Goal: Task Accomplishment & Management: Use online tool/utility

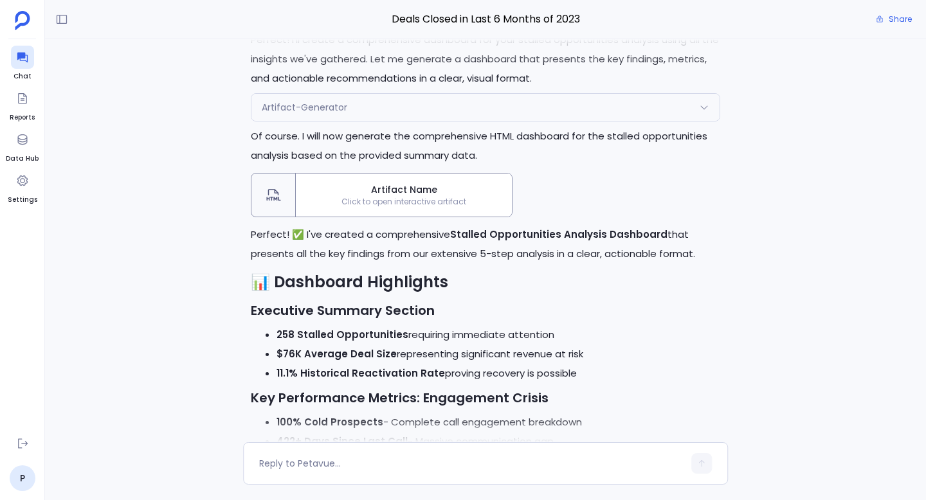
scroll to position [-8785, 0]
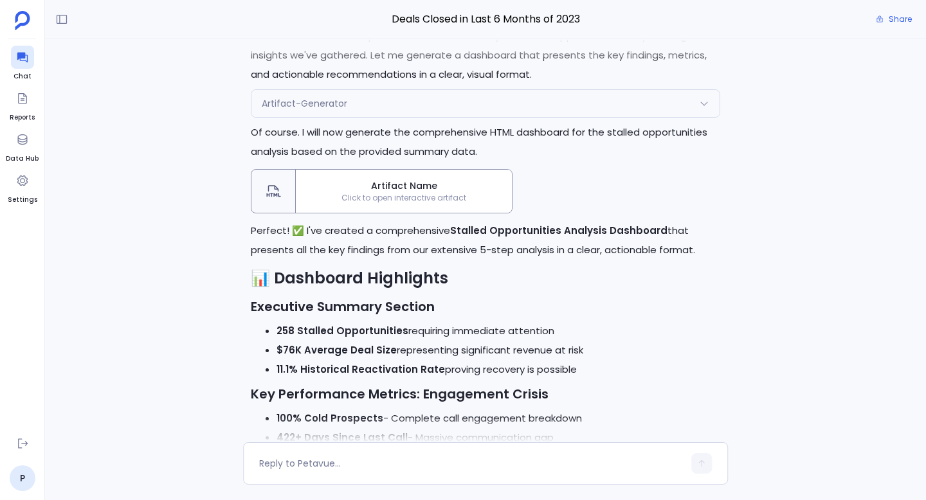
click at [457, 203] on span "Click to open interactive artifact" at bounding box center [404, 198] width 216 height 10
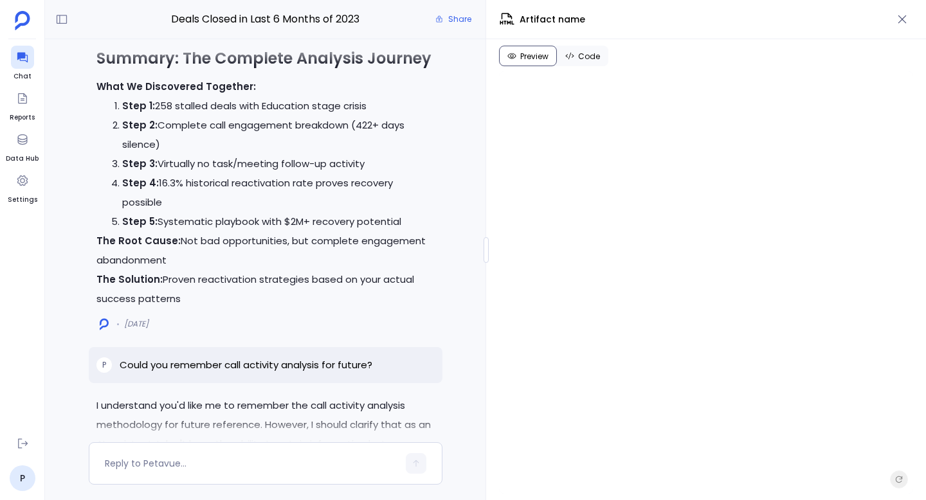
scroll to position [-22388, 0]
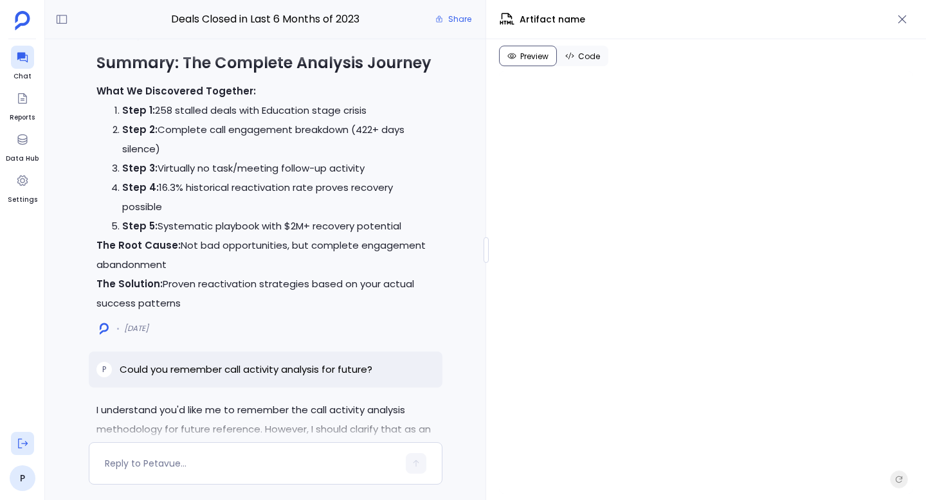
click at [21, 442] on icon at bounding box center [22, 443] width 13 height 13
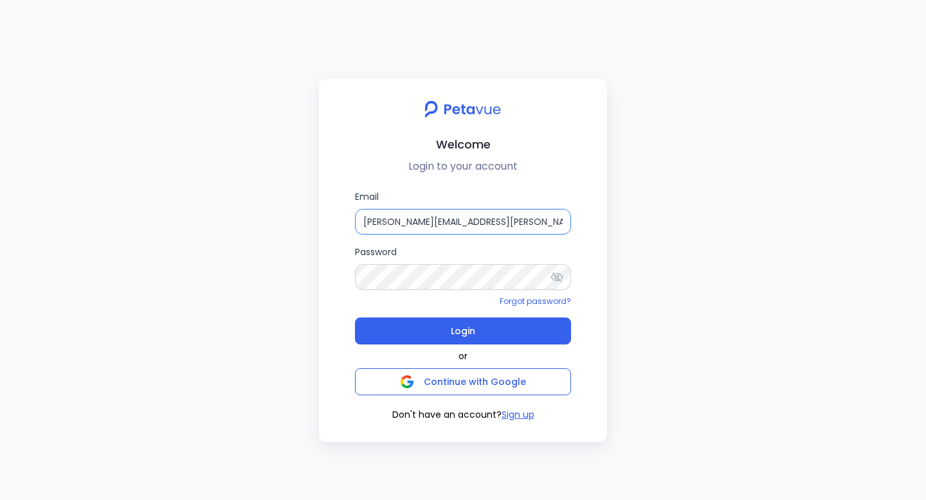
click at [439, 212] on input "rachel+kd@petavue.com" at bounding box center [463, 222] width 216 height 26
paste input "support+turingvuestag"
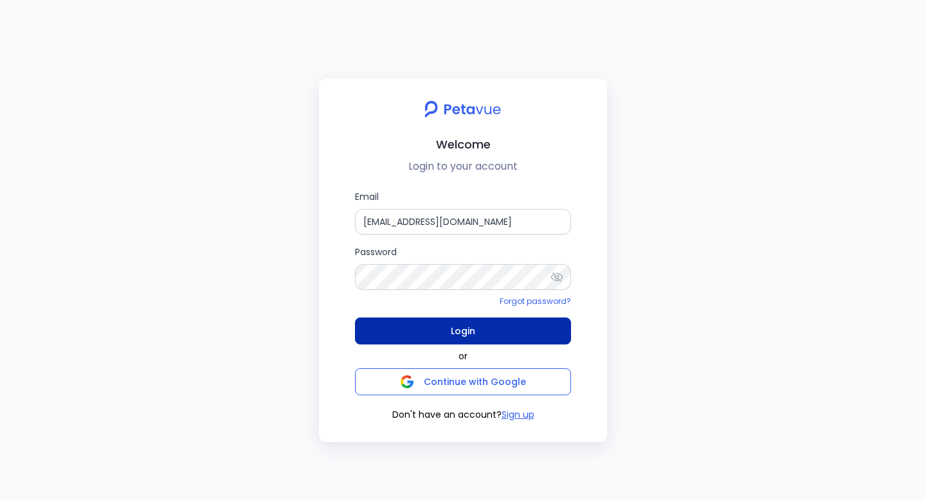
type input "support+turingvuestag@petavue.com"
click at [462, 326] on span "Login" at bounding box center [463, 331] width 24 height 18
